Goal: Navigation & Orientation: Find specific page/section

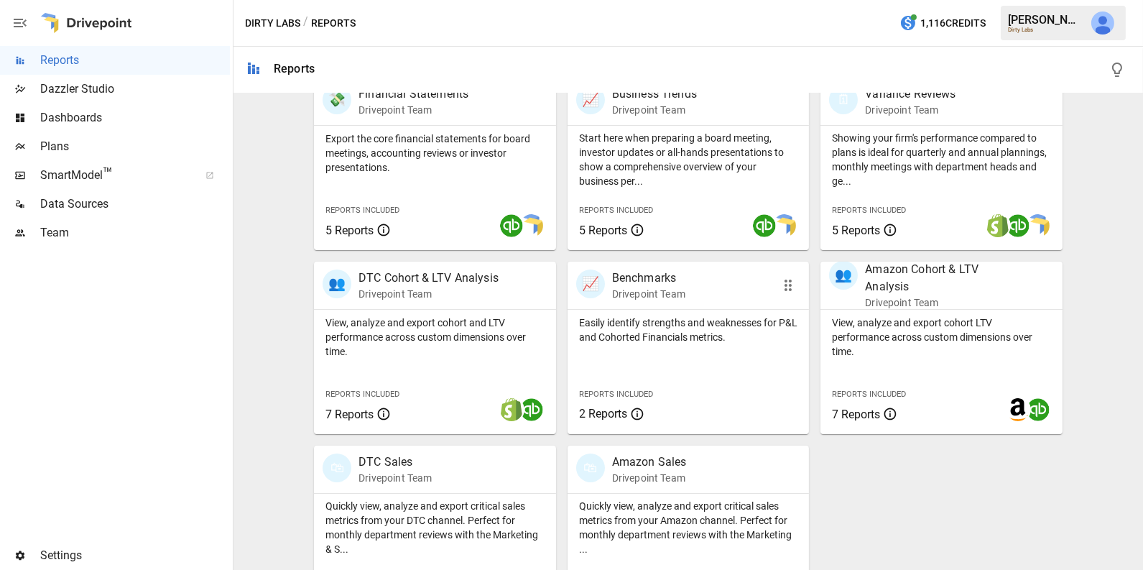
scroll to position [359, 0]
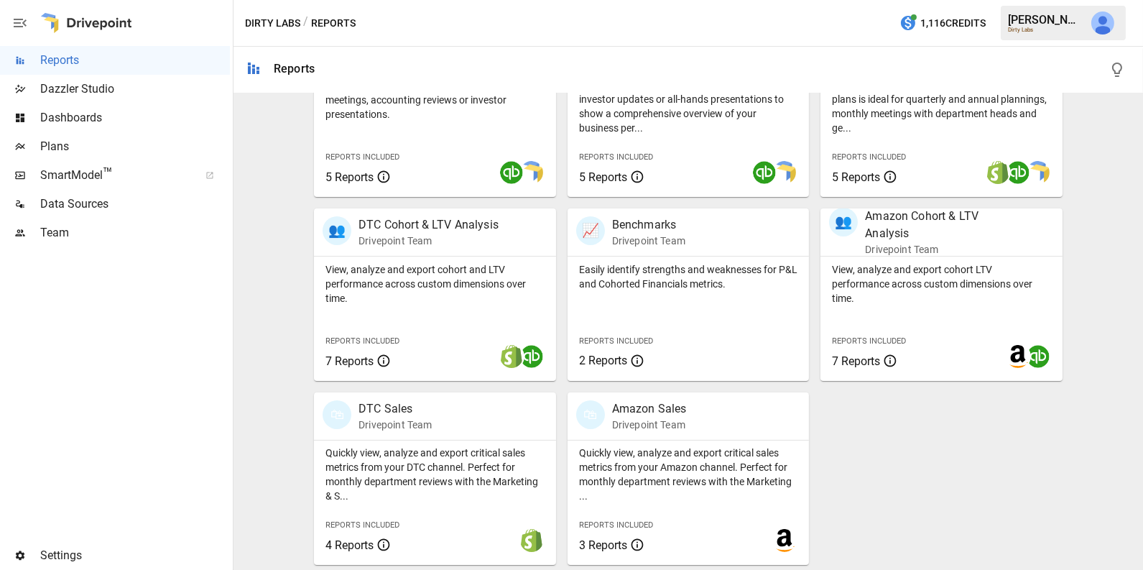
click at [159, 119] on span "Dashboards" at bounding box center [135, 117] width 190 height 17
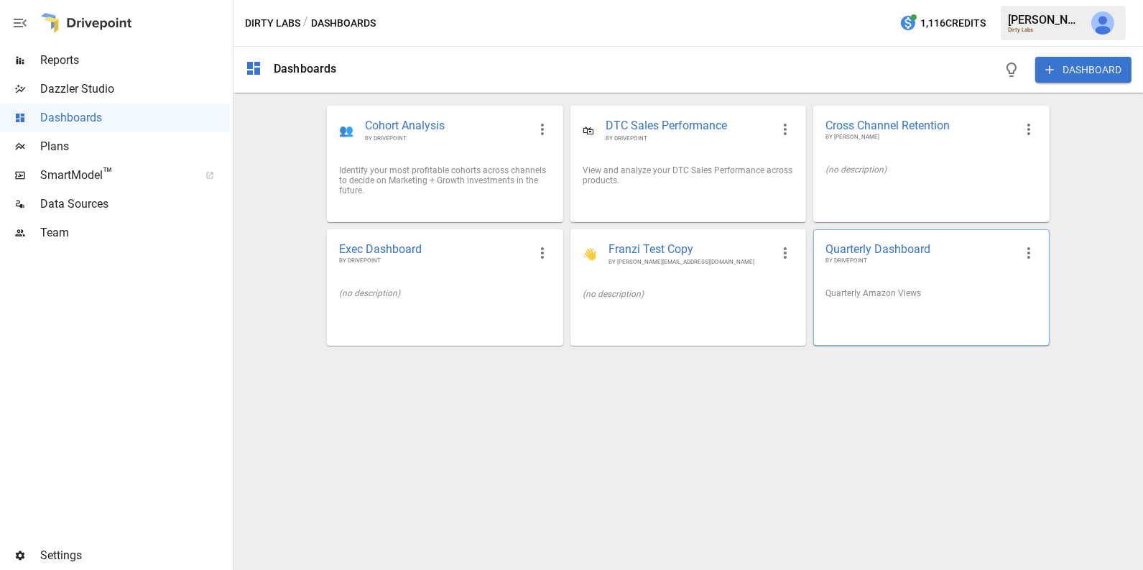
click at [870, 305] on div "Quarterly Amazon Views" at bounding box center [931, 292] width 234 height 33
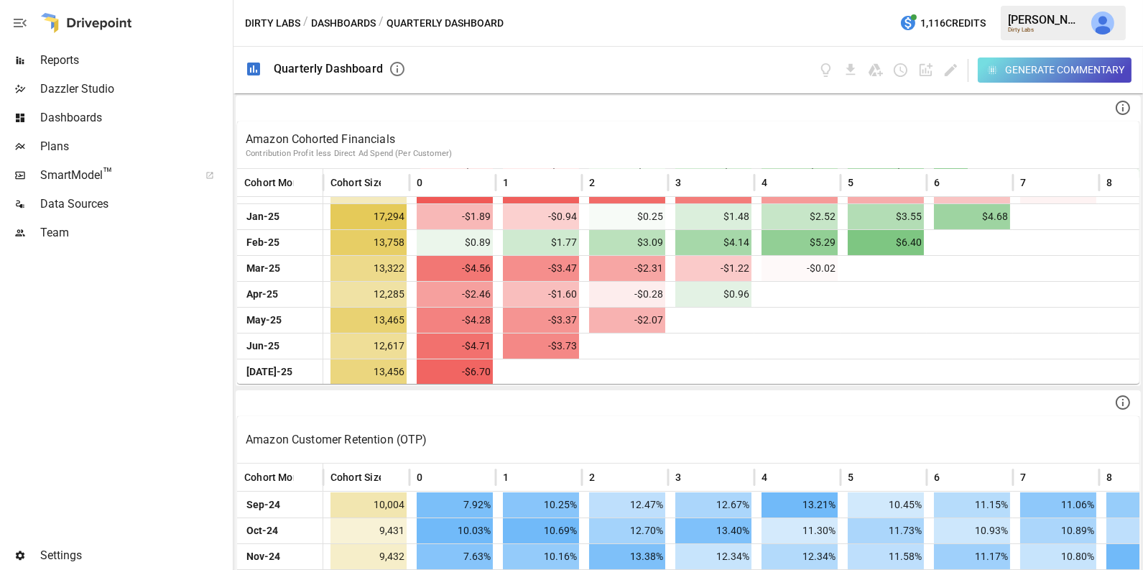
click at [84, 113] on span "Dashboards" at bounding box center [135, 117] width 190 height 17
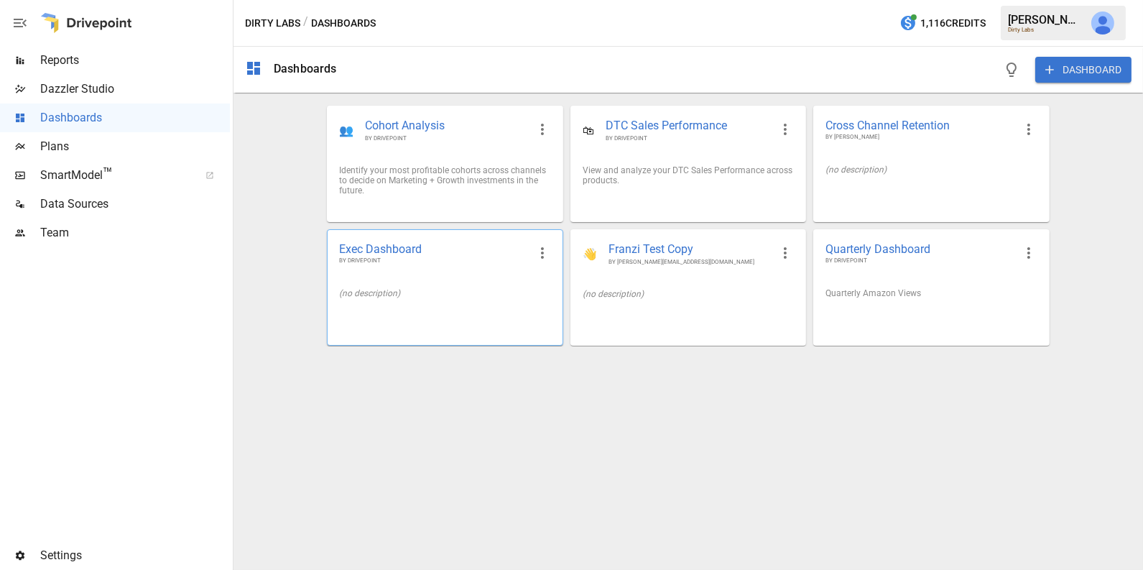
click at [508, 286] on div "(no description)" at bounding box center [444, 292] width 234 height 33
